Goal: Task Accomplishment & Management: Use online tool/utility

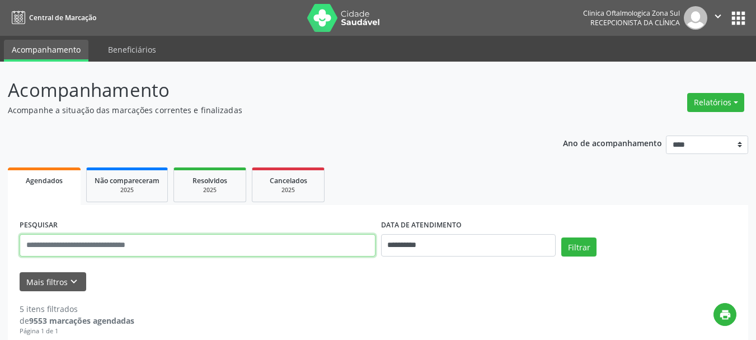
click at [201, 248] on input "text" at bounding box center [198, 245] width 356 height 22
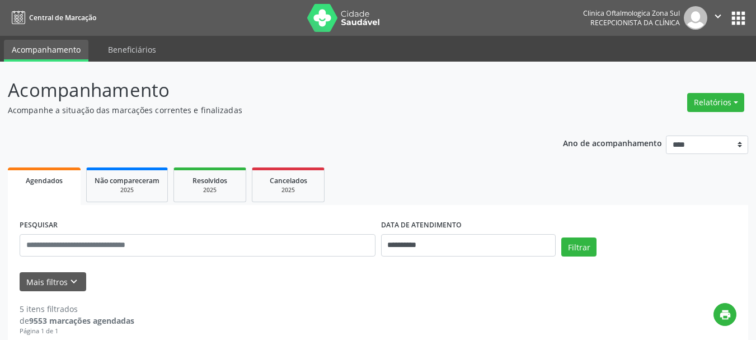
click at [322, 282] on div "Mais filtros keyboard_arrow_down" at bounding box center [378, 282] width 722 height 20
click at [419, 254] on input "**********" at bounding box center [468, 245] width 175 height 22
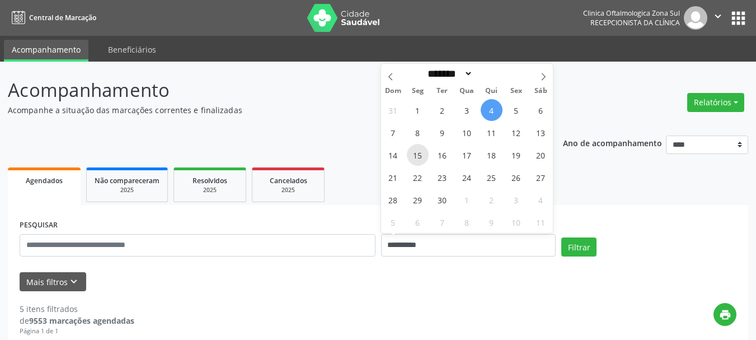
click at [416, 149] on span "15" at bounding box center [418, 155] width 22 height 22
type input "**********"
click at [416, 149] on span "15" at bounding box center [418, 155] width 22 height 22
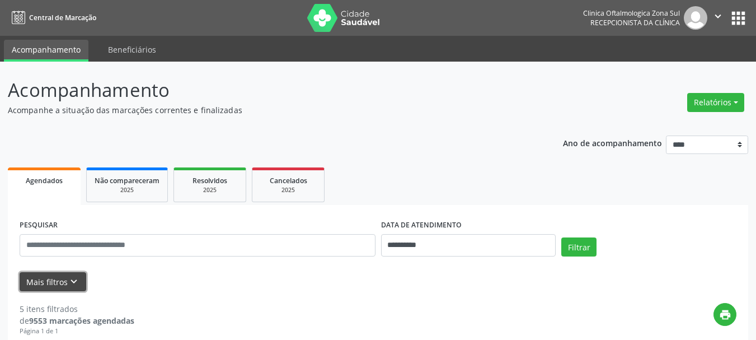
click at [68, 276] on icon "keyboard_arrow_down" at bounding box center [74, 281] width 12 height 12
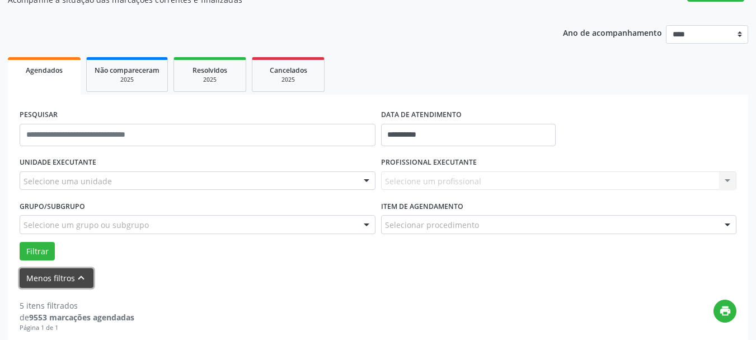
scroll to position [112, 0]
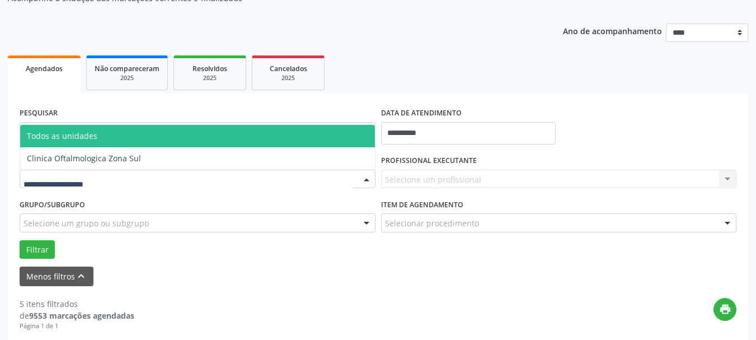
click at [205, 172] on div at bounding box center [198, 179] width 356 height 19
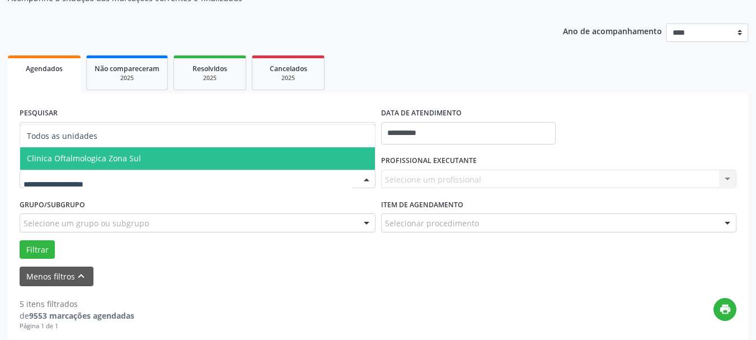
click at [182, 161] on span "Clinica Oftalmologica Zona Sul" at bounding box center [197, 158] width 355 height 22
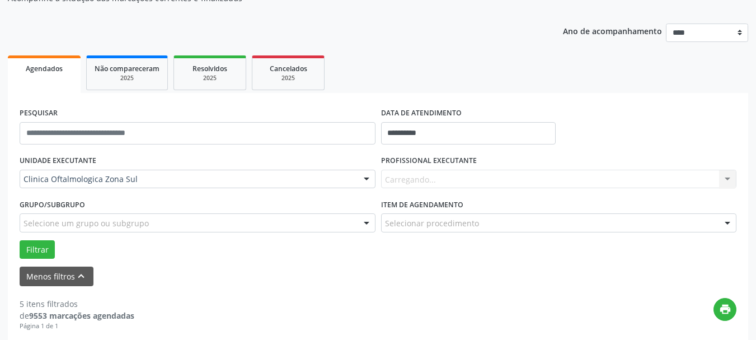
click at [414, 185] on div "Carregando... Nenhum resultado encontrado para: " " Não há nenhuma opção para s…" at bounding box center [559, 179] width 356 height 19
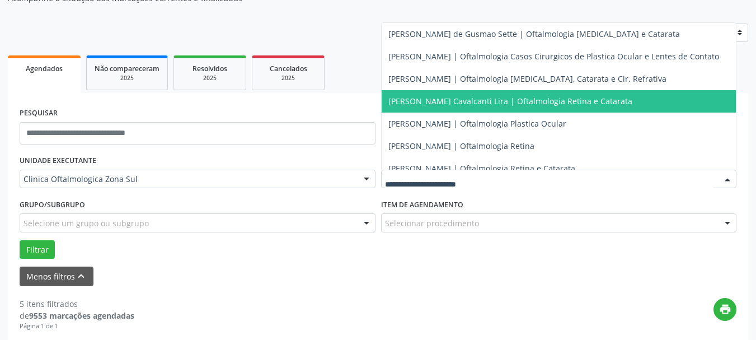
click at [416, 100] on span "[PERSON_NAME] Cavalcanti Lira | Oftalmologia Retina e Catarata" at bounding box center [510, 101] width 244 height 11
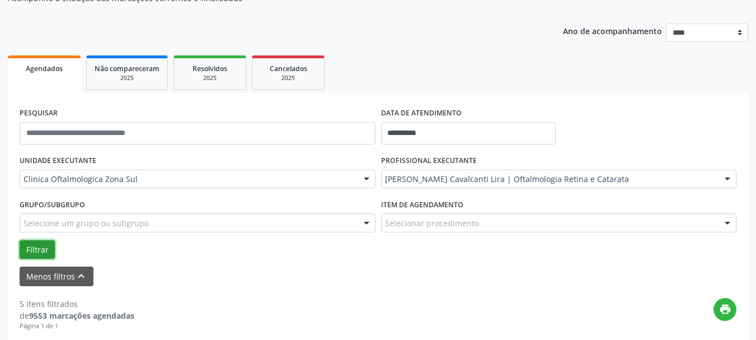
click at [24, 250] on button "Filtrar" at bounding box center [37, 249] width 35 height 19
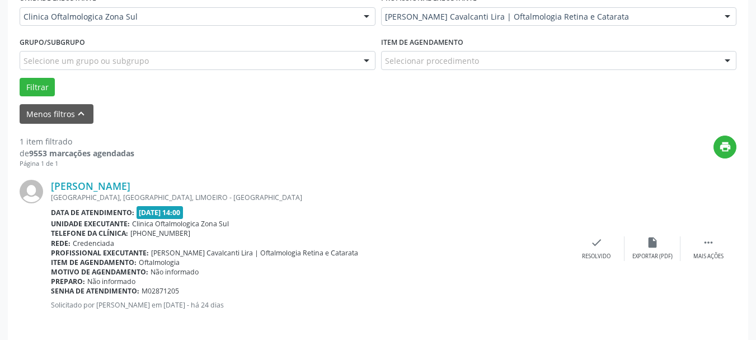
scroll to position [283, 0]
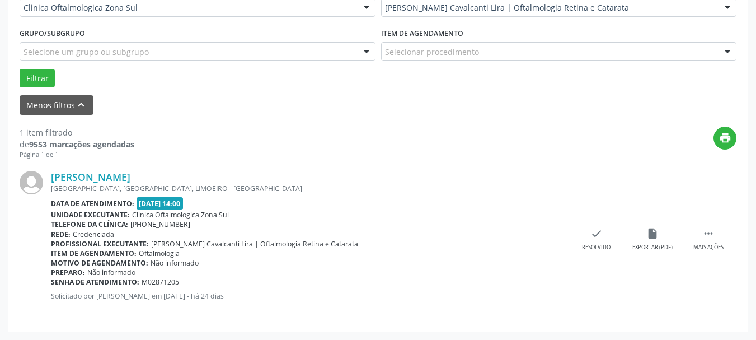
copy link "aria do [PERSON_NAME]"
copy div "[PERSON_NAME]"
drag, startPoint x: 284, startPoint y: 182, endPoint x: 49, endPoint y: 161, distance: 235.4
click at [49, 161] on div "[PERSON_NAME] [GEOGRAPHIC_DATA], [GEOGRAPHIC_DATA], [GEOGRAPHIC_DATA] Data de a…" at bounding box center [378, 239] width 717 height 161
click at [274, 148] on div "print" at bounding box center [435, 142] width 602 height 33
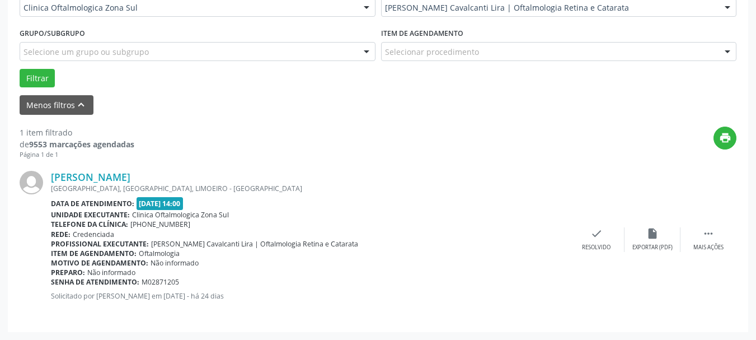
copy link "[PERSON_NAME]"
drag, startPoint x: 247, startPoint y: 176, endPoint x: 51, endPoint y: 170, distance: 195.4
click at [51, 170] on div "[PERSON_NAME] [GEOGRAPHIC_DATA], [GEOGRAPHIC_DATA], [GEOGRAPHIC_DATA] Data de a…" at bounding box center [378, 239] width 717 height 161
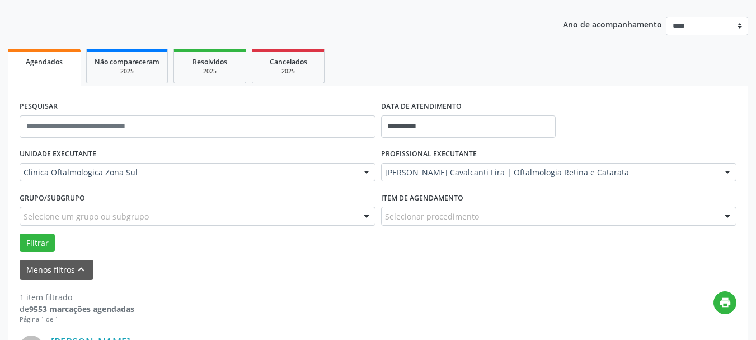
scroll to position [115, 0]
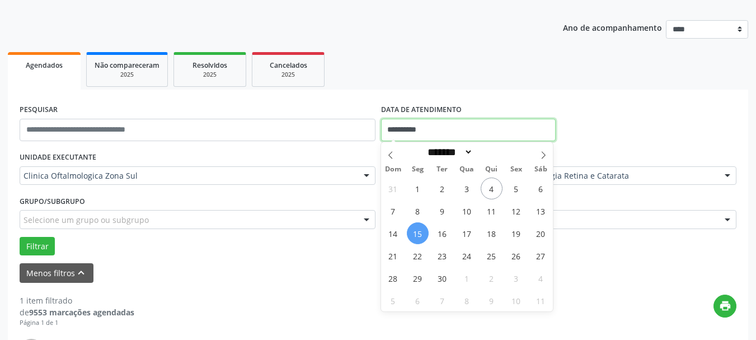
click at [437, 126] on input "**********" at bounding box center [468, 130] width 175 height 22
click at [516, 232] on span "19" at bounding box center [516, 233] width 22 height 22
type input "**********"
click at [516, 232] on span "19" at bounding box center [516, 233] width 22 height 22
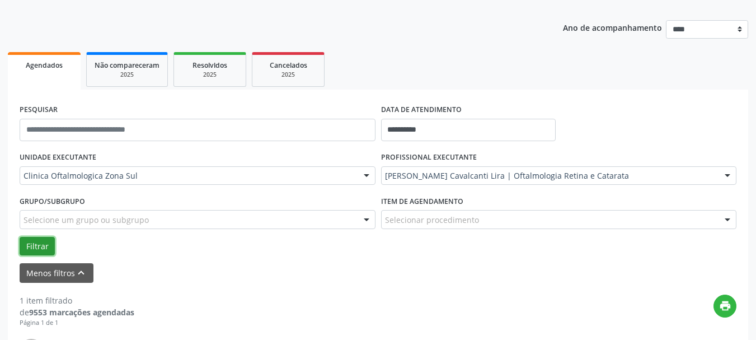
click at [34, 243] on button "Filtrar" at bounding box center [37, 246] width 35 height 19
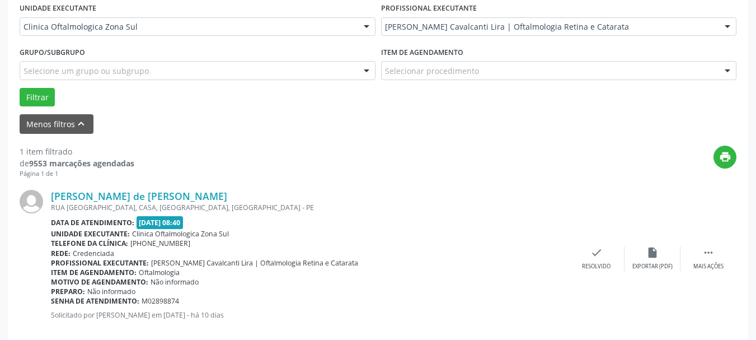
scroll to position [283, 0]
